Goal: Check status: Check status

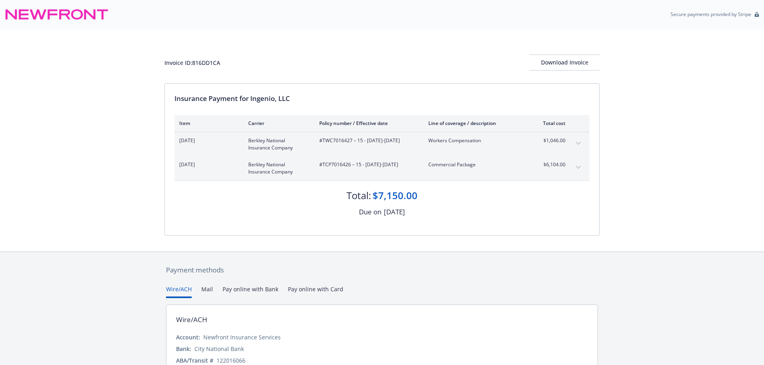
click at [137, 167] on div "Invoice ID: 816DD1CA Download Invoice Insurance Payment for Ingenio, LLC Item C…" at bounding box center [382, 140] width 764 height 223
drag, startPoint x: 128, startPoint y: 202, endPoint x: 127, endPoint y: 25, distance: 177.6
click at [129, 196] on div "Invoice ID: 816DD1CA Download Invoice Insurance Payment for Ingenio, LLC Item C…" at bounding box center [382, 140] width 764 height 223
click at [95, 70] on div "Invoice ID: 816DD1CA Download Invoice Insurance Payment for Ingenio, LLC Item C…" at bounding box center [382, 140] width 764 height 223
